Goal: Use online tool/utility: Utilize a website feature to perform a specific function

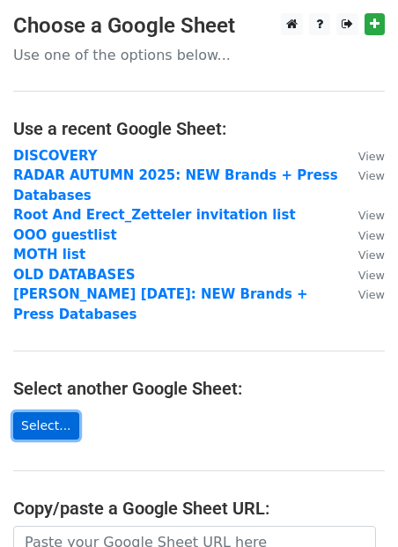
click at [47, 423] on link "Select..." at bounding box center [46, 425] width 66 height 27
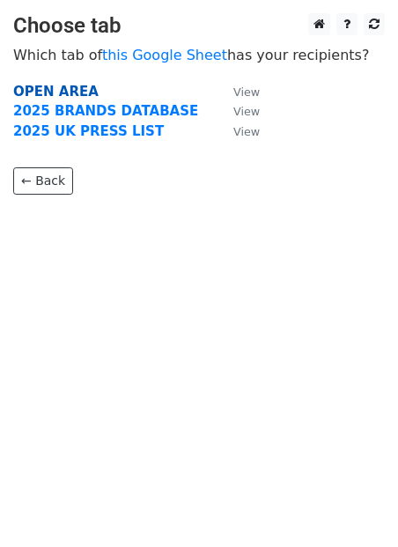
click at [70, 92] on strong "OPEN AREA" at bounding box center [55, 92] width 85 height 16
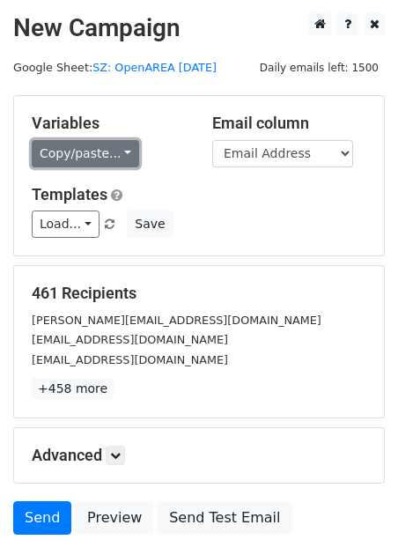
click at [75, 151] on link "Copy/paste..." at bounding box center [85, 153] width 107 height 27
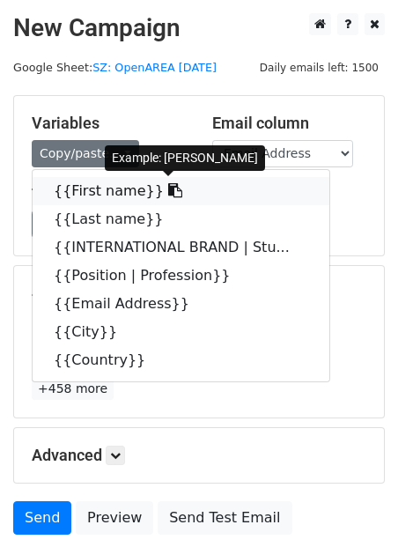
click at [86, 193] on link "{{First name}}" at bounding box center [181, 191] width 297 height 28
